Goal: Book appointment/travel/reservation

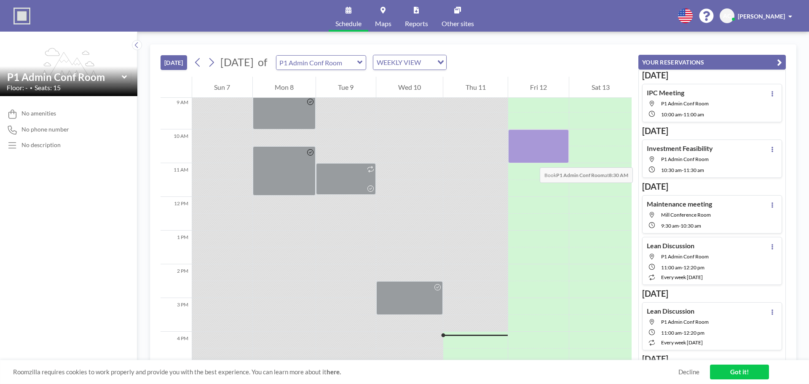
scroll to position [227, 0]
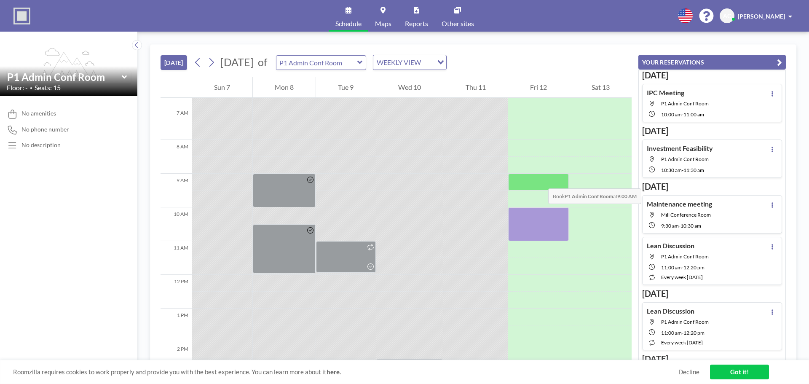
click at [539, 180] on div at bounding box center [538, 182] width 61 height 17
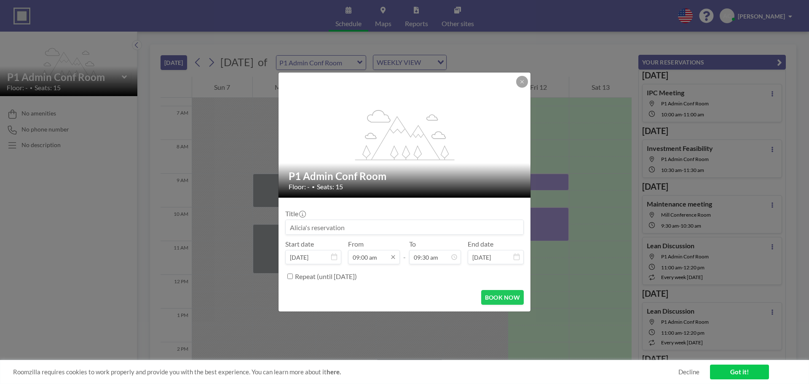
scroll to position [270, 0]
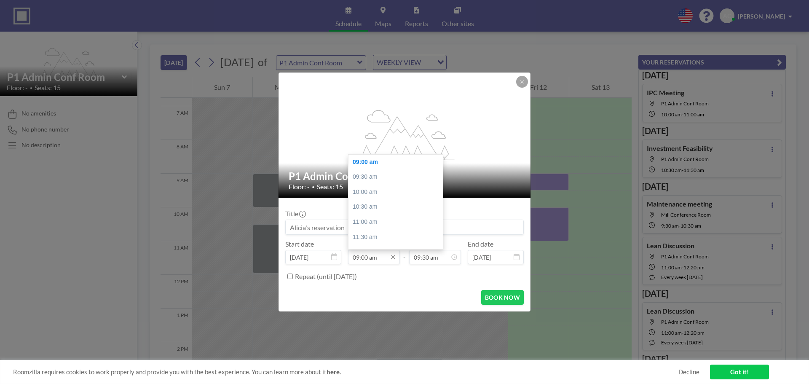
click at [372, 259] on input "09:00 am" at bounding box center [374, 257] width 52 height 14
click at [371, 190] on div "08:30 am" at bounding box center [397, 189] width 99 height 15
type input "08:30 am"
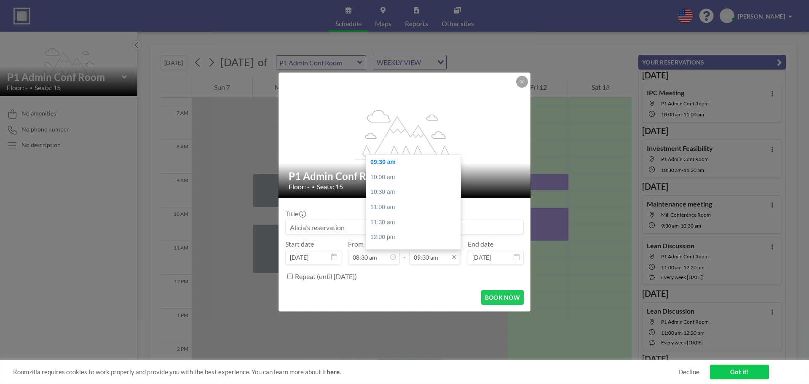
click at [438, 261] on input "09:30 am" at bounding box center [435, 257] width 52 height 14
click at [376, 161] on div "09:30 am" at bounding box center [415, 162] width 99 height 15
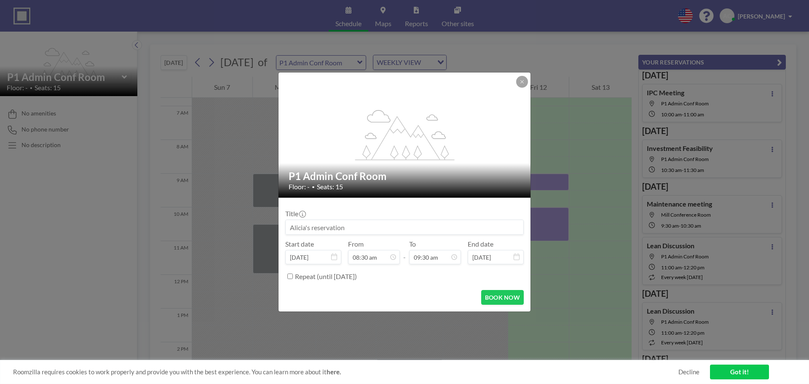
click at [353, 231] on input at bounding box center [405, 227] width 238 height 14
type input "Parts"
drag, startPoint x: 312, startPoint y: 223, endPoint x: 254, endPoint y: 221, distance: 58.2
click at [254, 221] on div "flex-grow: 1.2; P1 Admin Conf Room Floor: - • Seats: 15 Title Parts Start date …" at bounding box center [404, 192] width 809 height 384
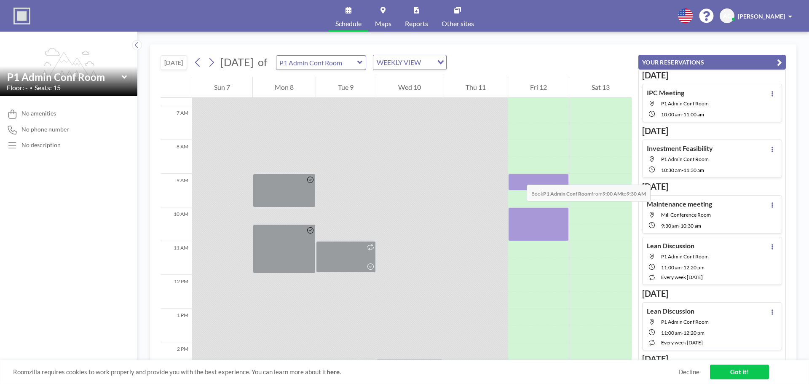
click at [518, 176] on div at bounding box center [538, 182] width 61 height 17
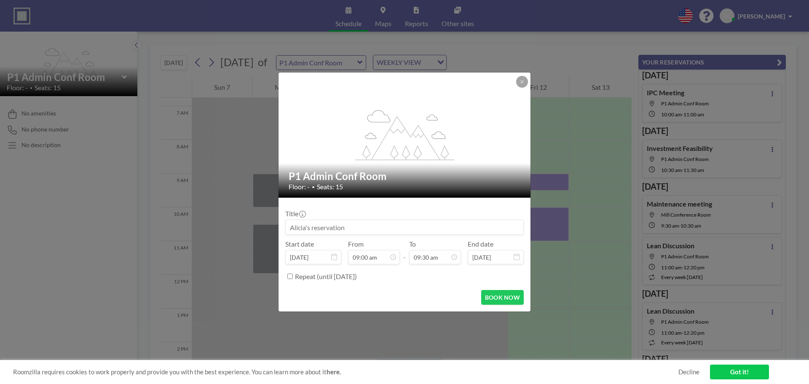
click at [340, 228] on input at bounding box center [405, 227] width 238 height 14
paste input "Parts Request Form"
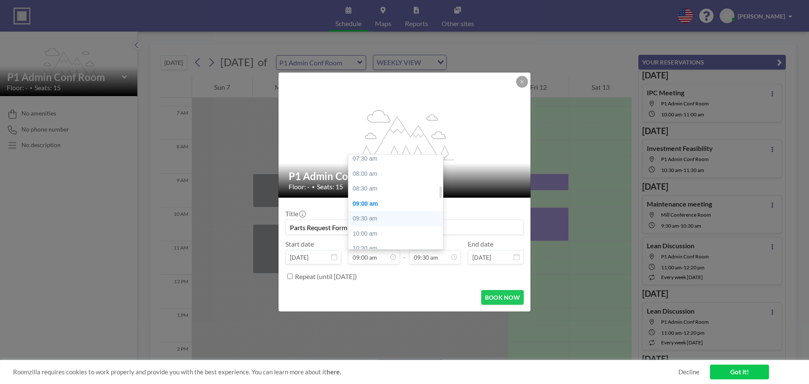
scroll to position [228, 0]
type input "Parts Request Form"
click at [374, 189] on div "08:30 am" at bounding box center [397, 189] width 99 height 15
type input "08:30 am"
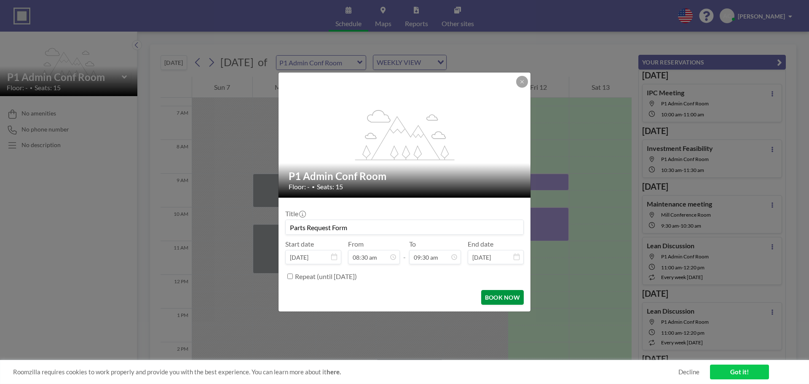
click at [496, 297] on button "BOOK NOW" at bounding box center [502, 297] width 43 height 15
